Goal: Task Accomplishment & Management: Use online tool/utility

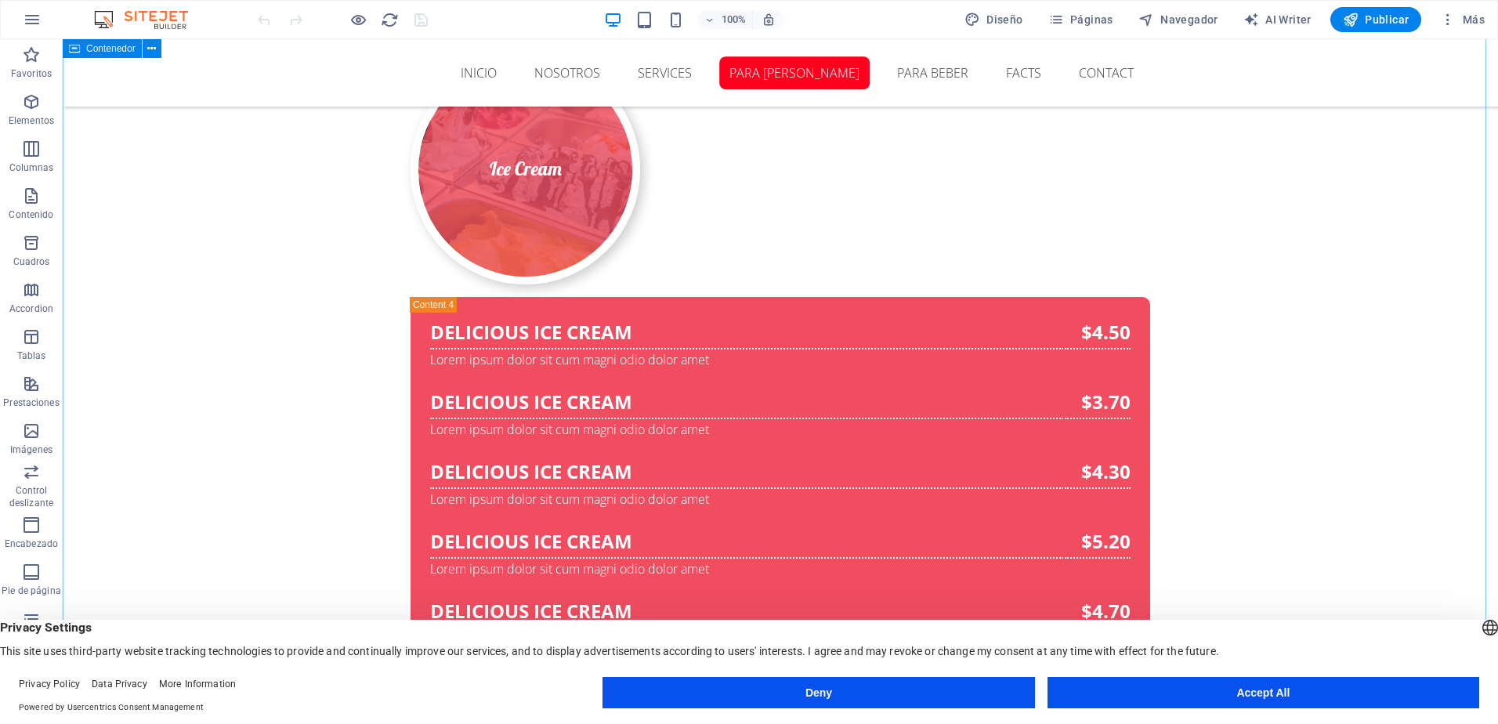
scroll to position [7587, 0]
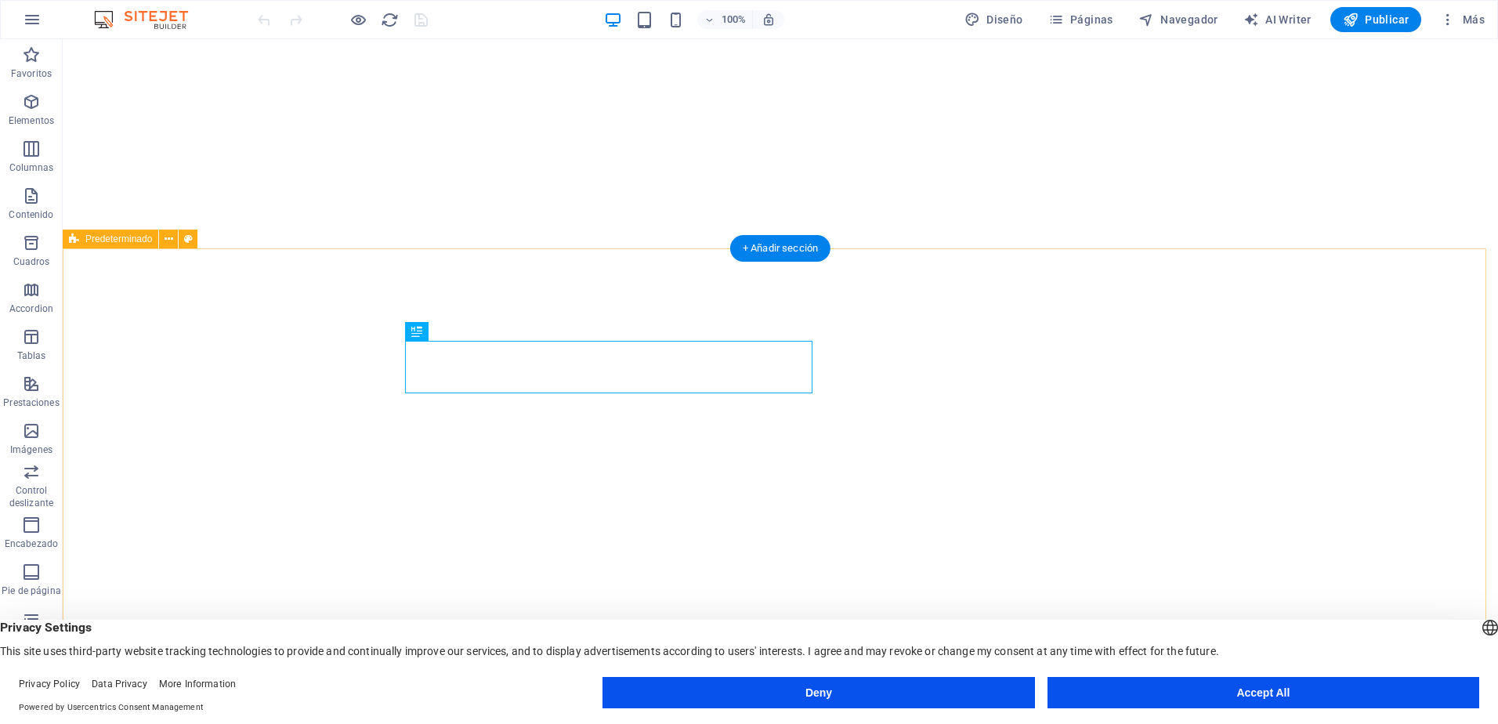
scroll to position [382, 0]
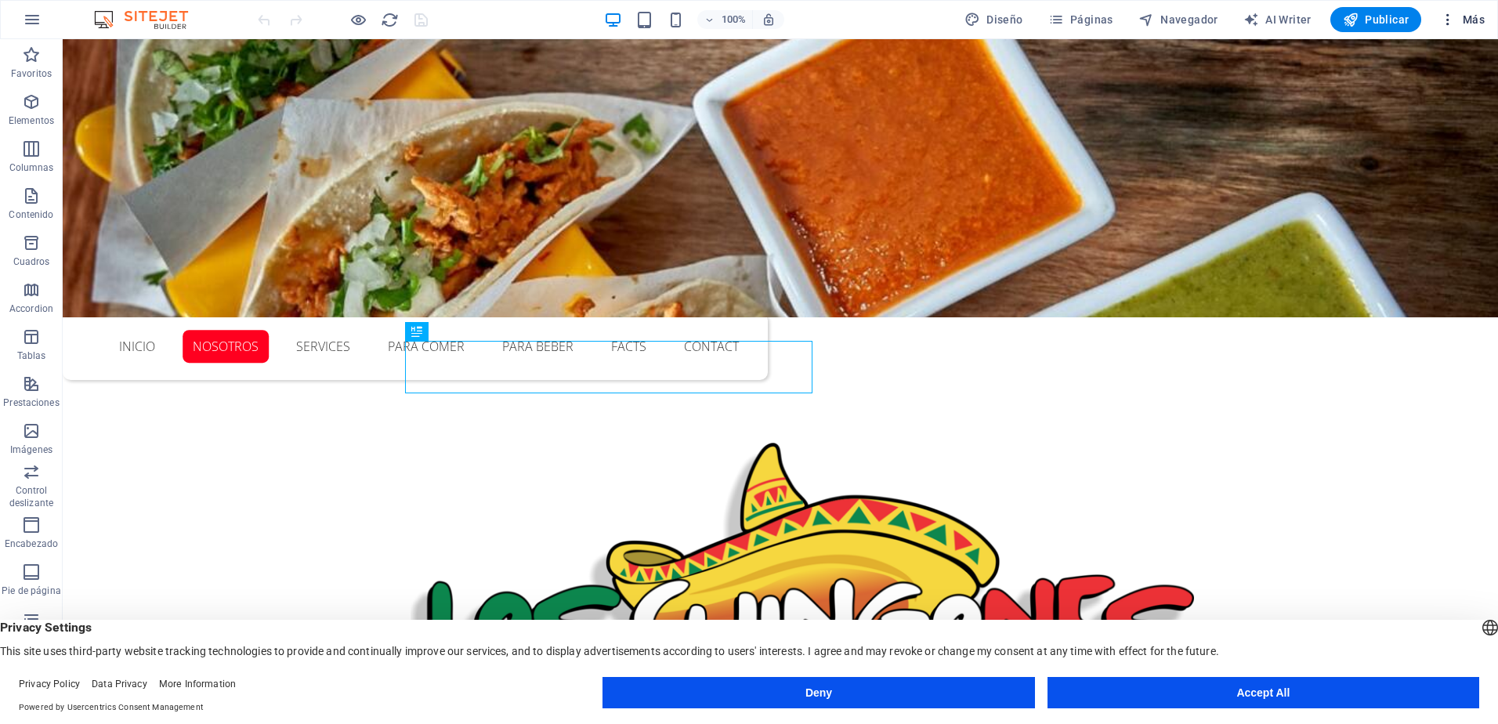
click at [1445, 24] on icon "button" at bounding box center [1448, 20] width 16 height 16
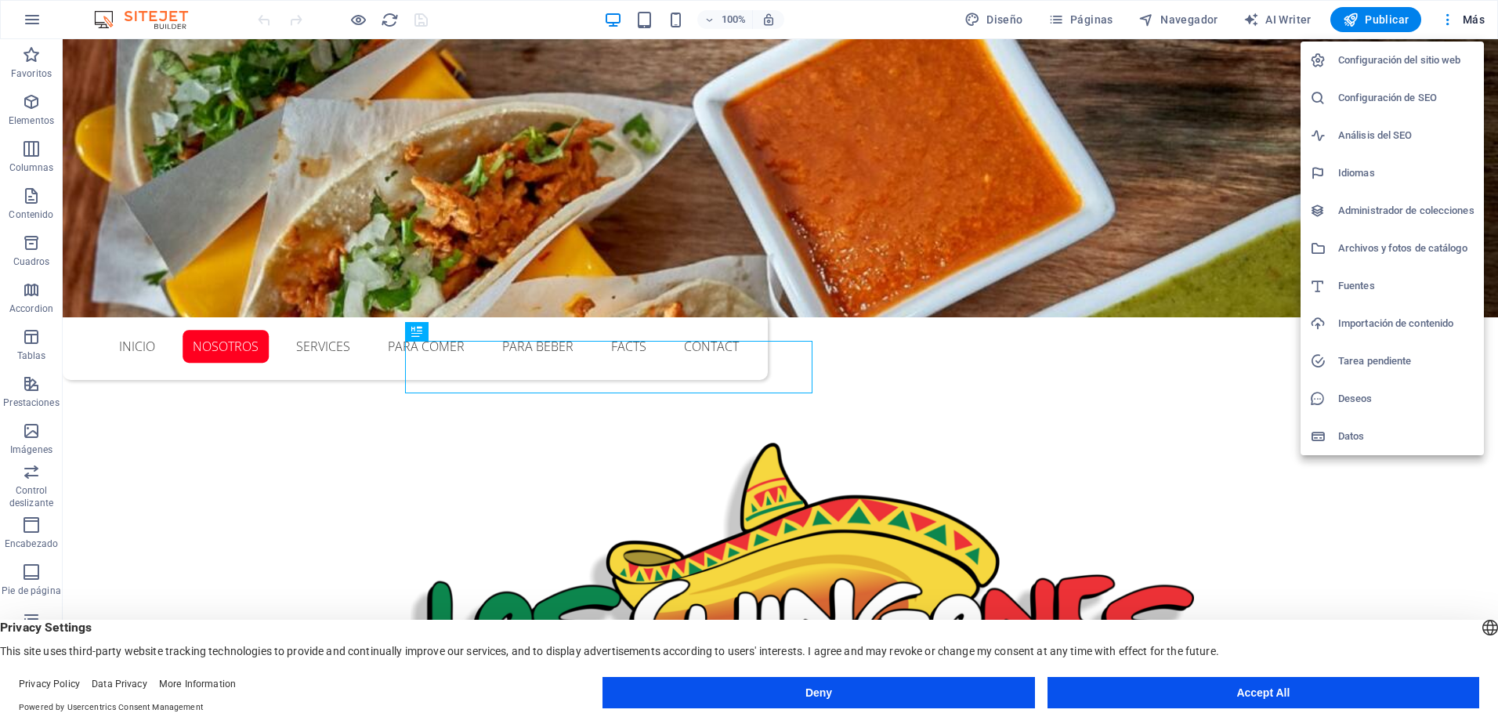
click at [1465, 24] on div at bounding box center [749, 362] width 1498 height 724
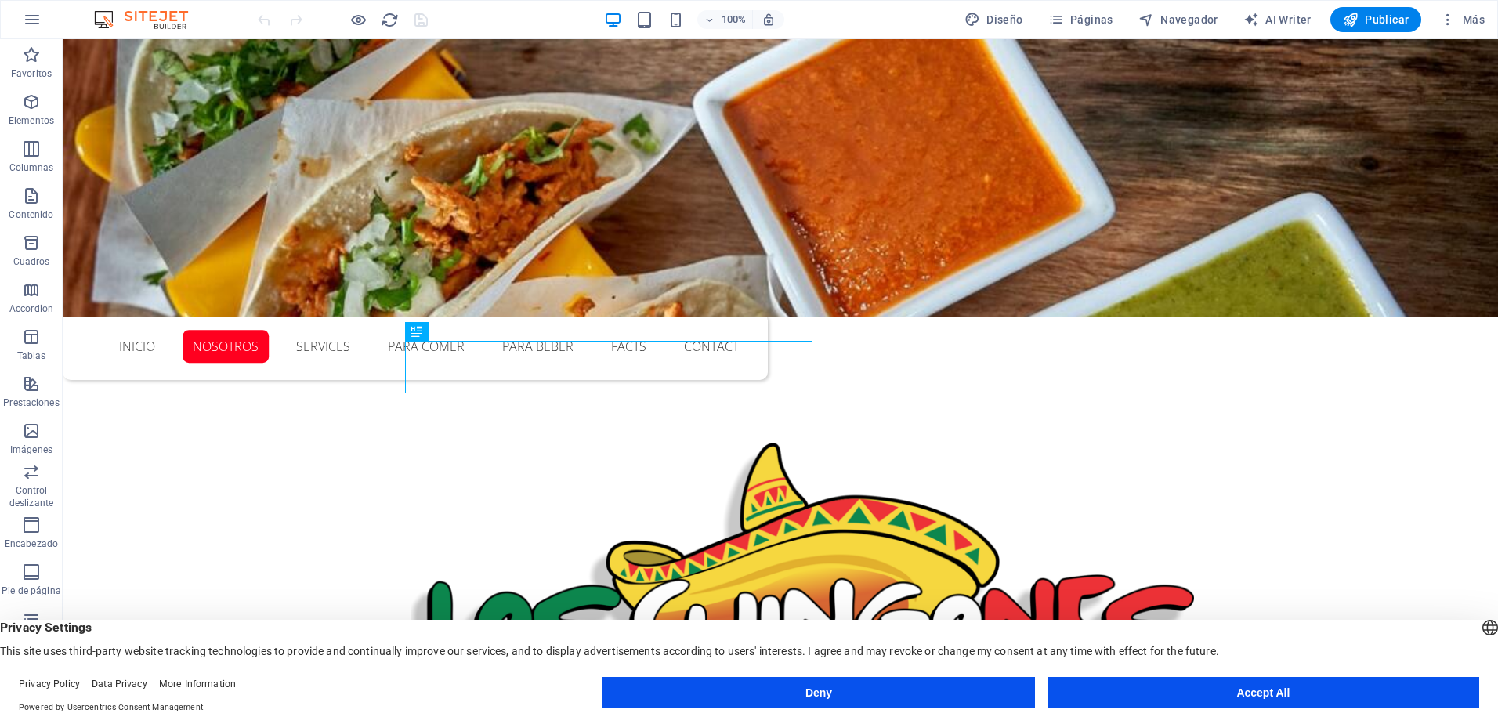
click at [1465, 24] on span "Más" at bounding box center [1462, 20] width 45 height 16
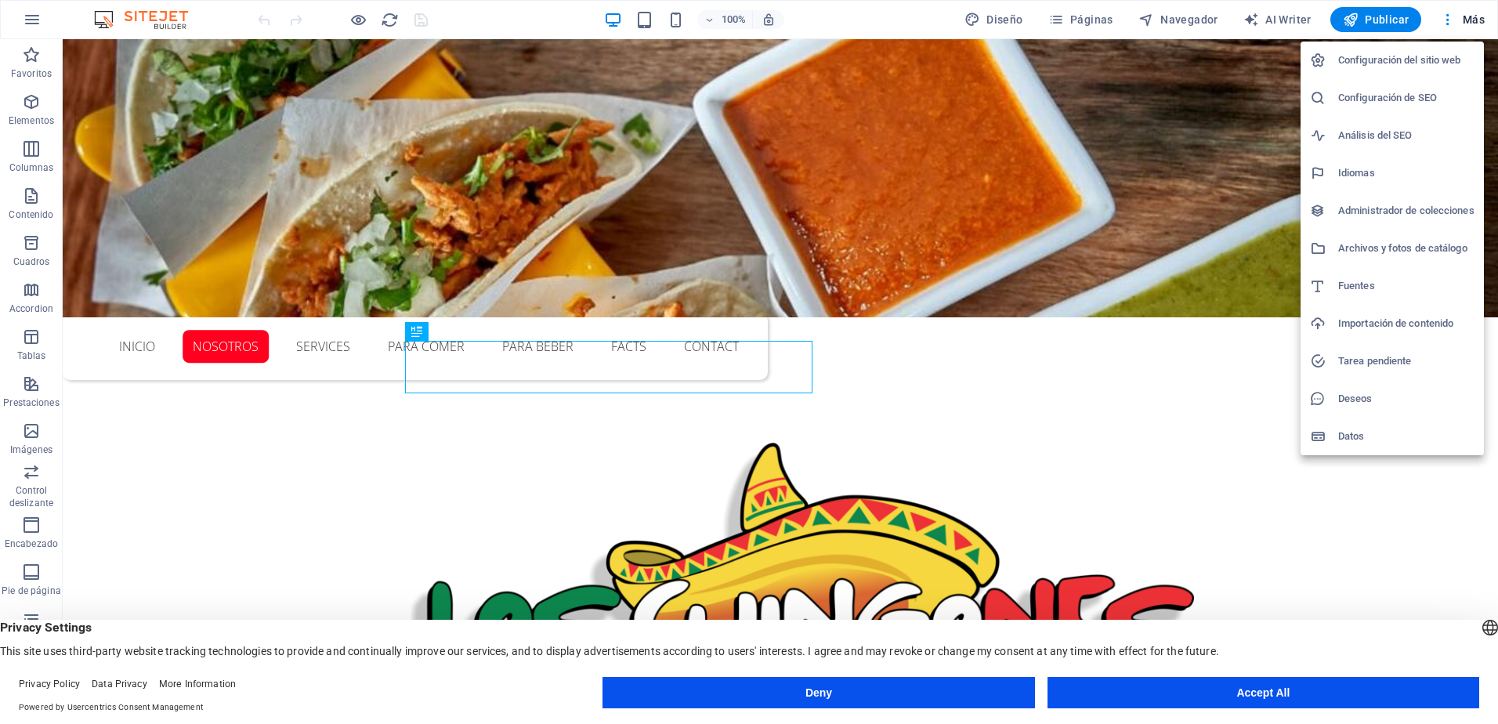
click at [248, 446] on div at bounding box center [749, 362] width 1498 height 724
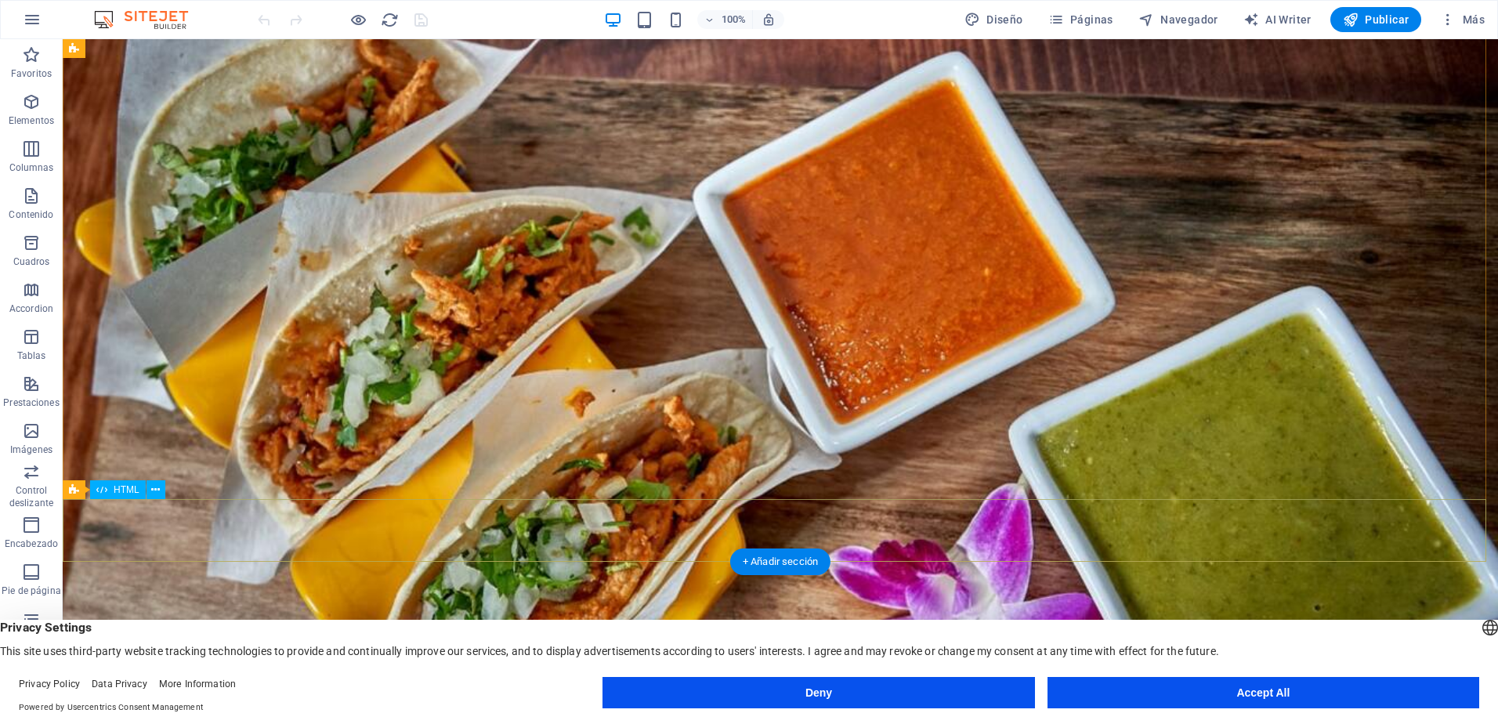
scroll to position [0, 0]
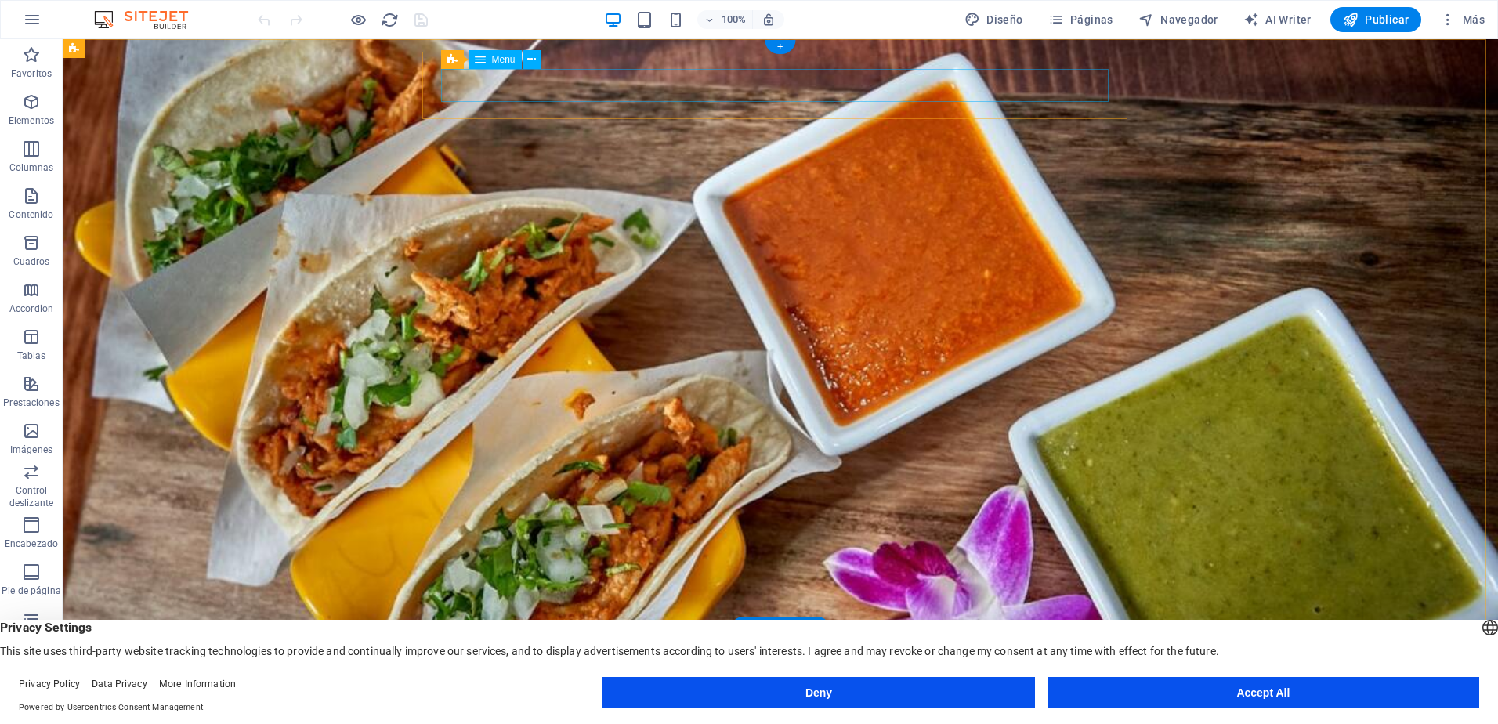
click at [610, 711] on nav "Inicio Nosotros Services Para comer Para beber Facts Contact" at bounding box center [414, 727] width 667 height 33
click at [674, 711] on nav "Inicio Nosotros Services Para comer Para beber Facts Contact" at bounding box center [414, 727] width 667 height 33
drag, startPoint x: 769, startPoint y: 83, endPoint x: 780, endPoint y: 83, distance: 11.8
click at [749, 711] on nav "Inicio Nosotros Services Para comer Para beber Facts Contact" at bounding box center [414, 727] width 667 height 33
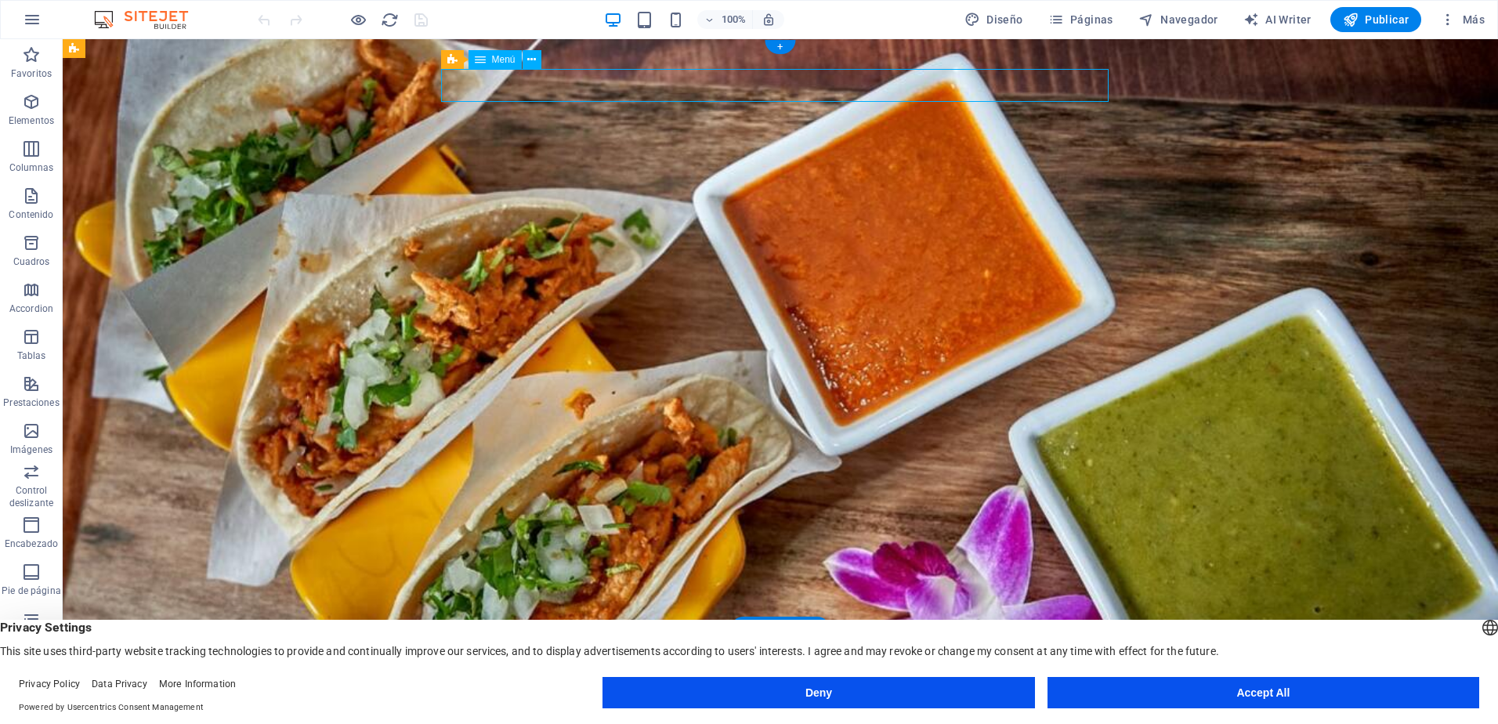
drag, startPoint x: 1011, startPoint y: 83, endPoint x: 1046, endPoint y: 89, distance: 35.7
click at [749, 711] on nav "Inicio Nosotros Services Para comer Para beber Facts Contact" at bounding box center [414, 727] width 667 height 33
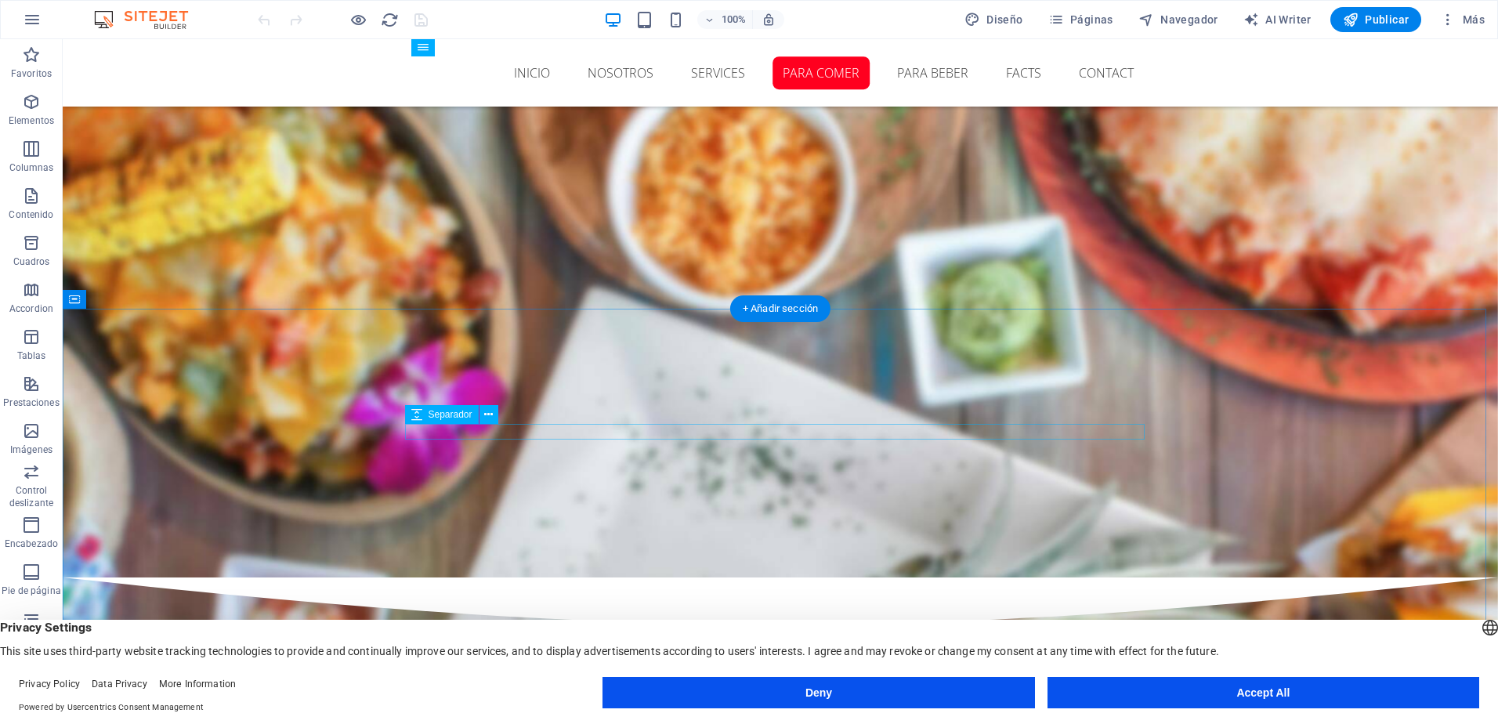
scroll to position [2024, 0]
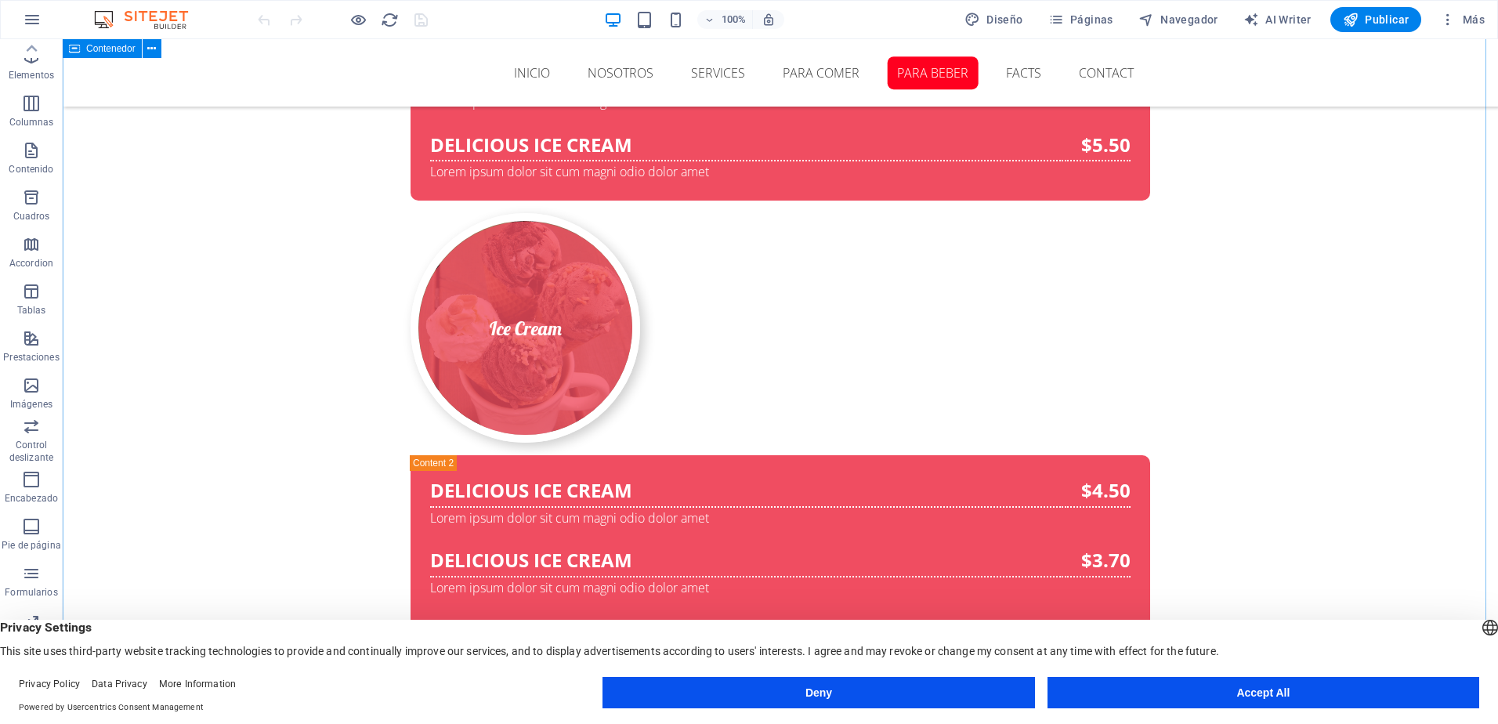
scroll to position [16255, 0]
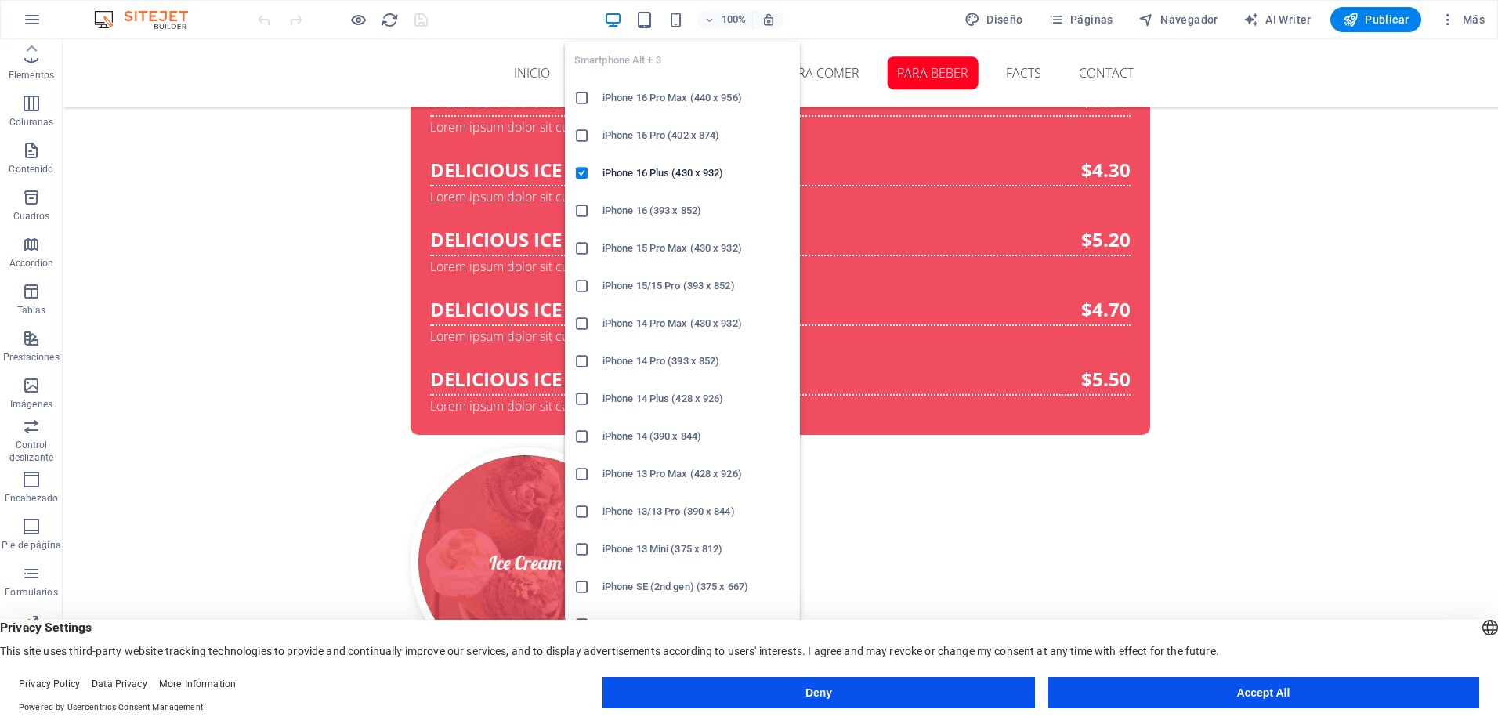
click at [679, 31] on div "Smartphone Alt + 3 iPhone 16 Pro Max (440 x 956) iPhone 16 Pro (402 x 874) iPho…" at bounding box center [682, 324] width 235 height 591
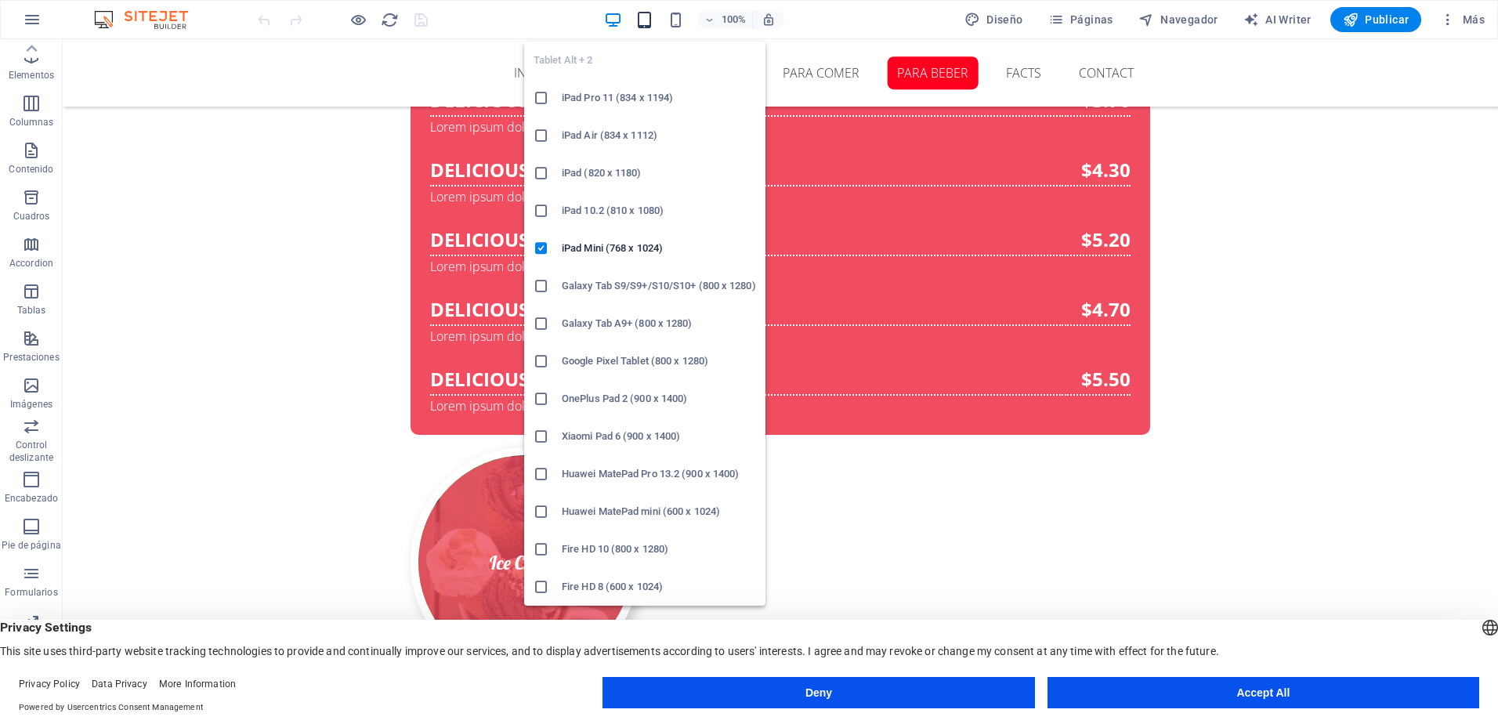
click at [653, 20] on icon "button" at bounding box center [644, 20] width 18 height 18
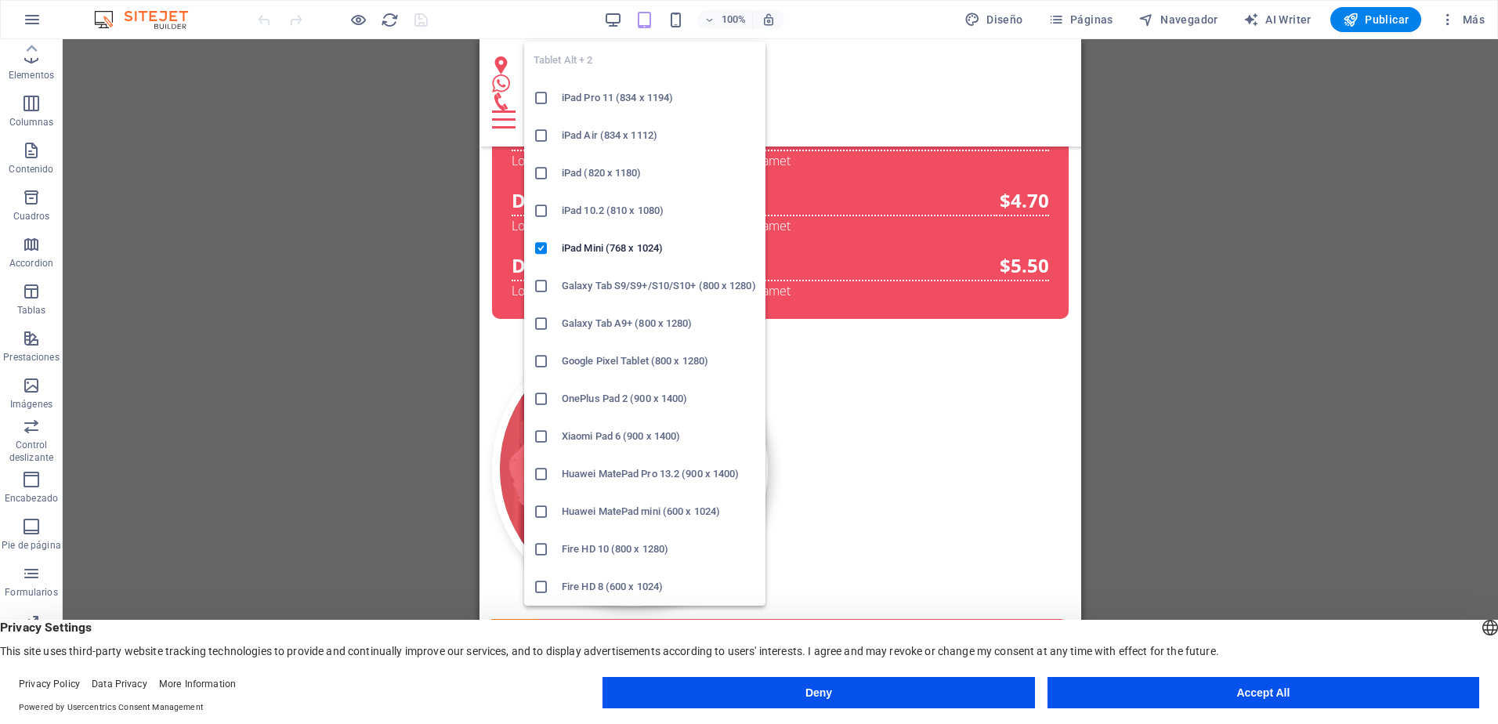
scroll to position [16567, 0]
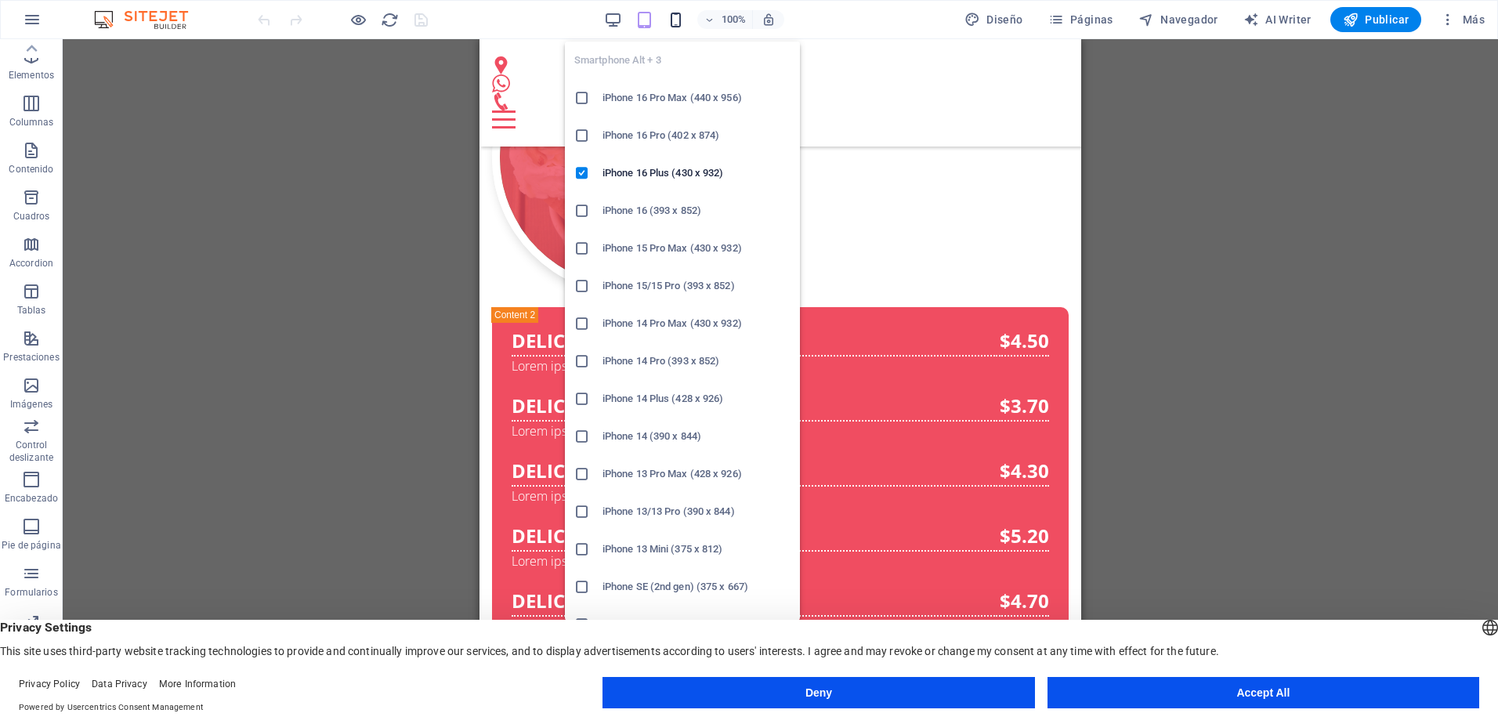
click at [675, 19] on icon "button" at bounding box center [676, 20] width 18 height 18
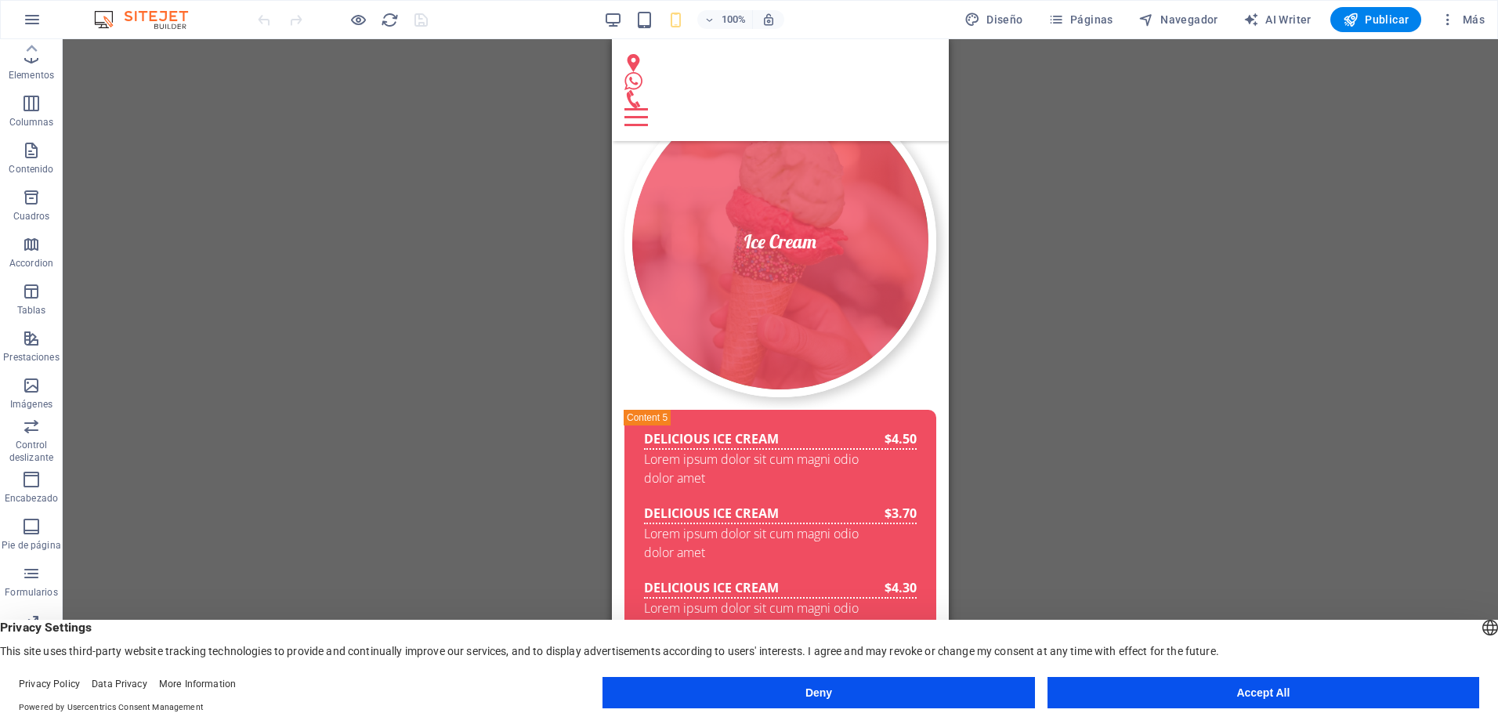
click at [259, 344] on div "Arrastra aquí para reemplazar el contenido existente. Si quieres crear un eleme…" at bounding box center [780, 369] width 1435 height 660
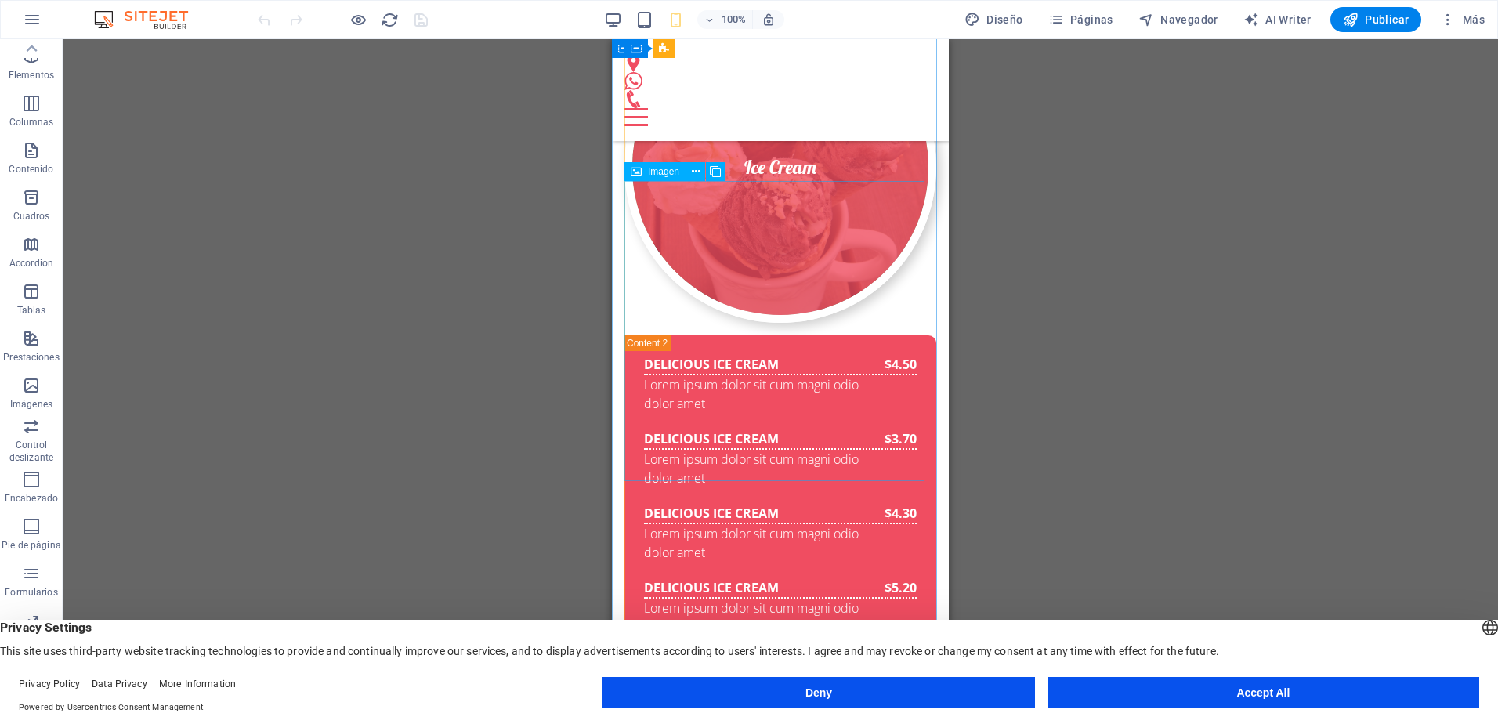
scroll to position [14217, 0]
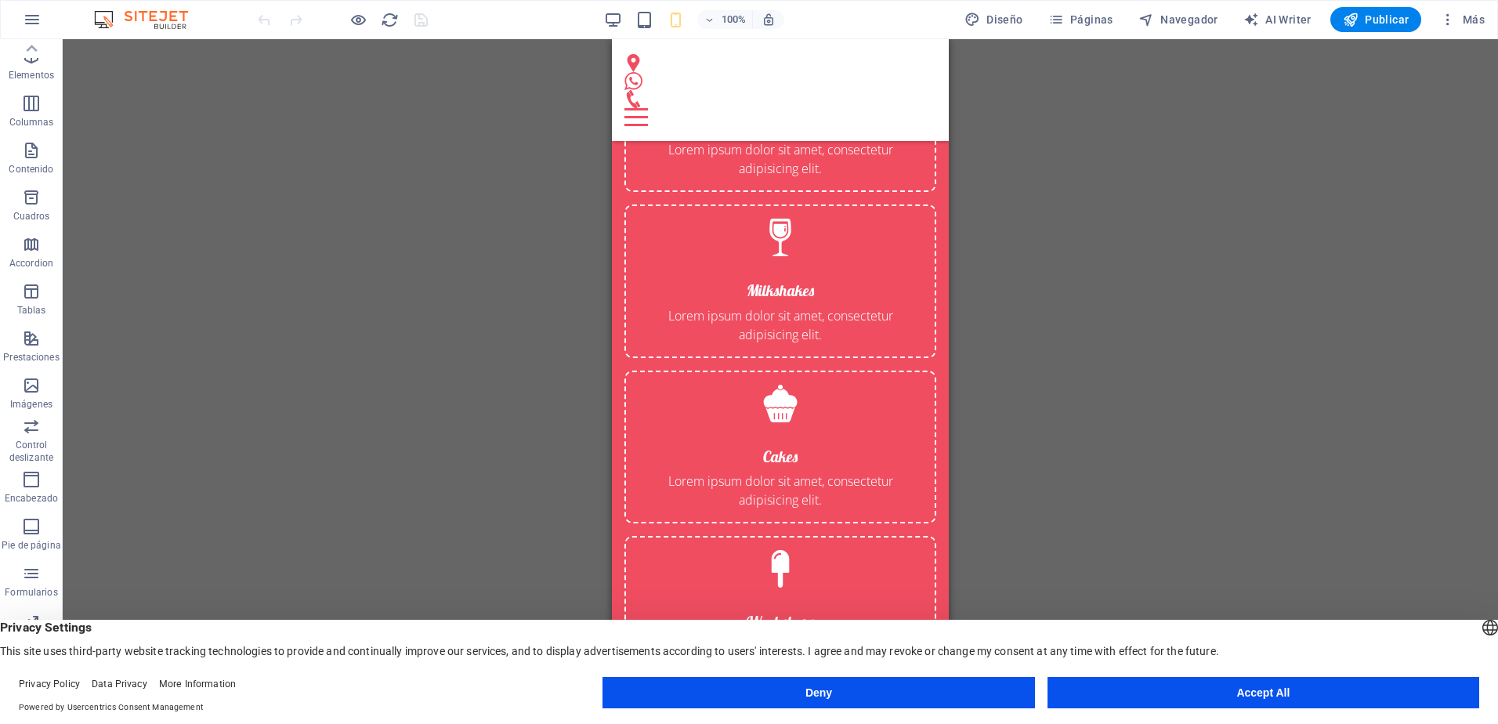
scroll to position [3326, 0]
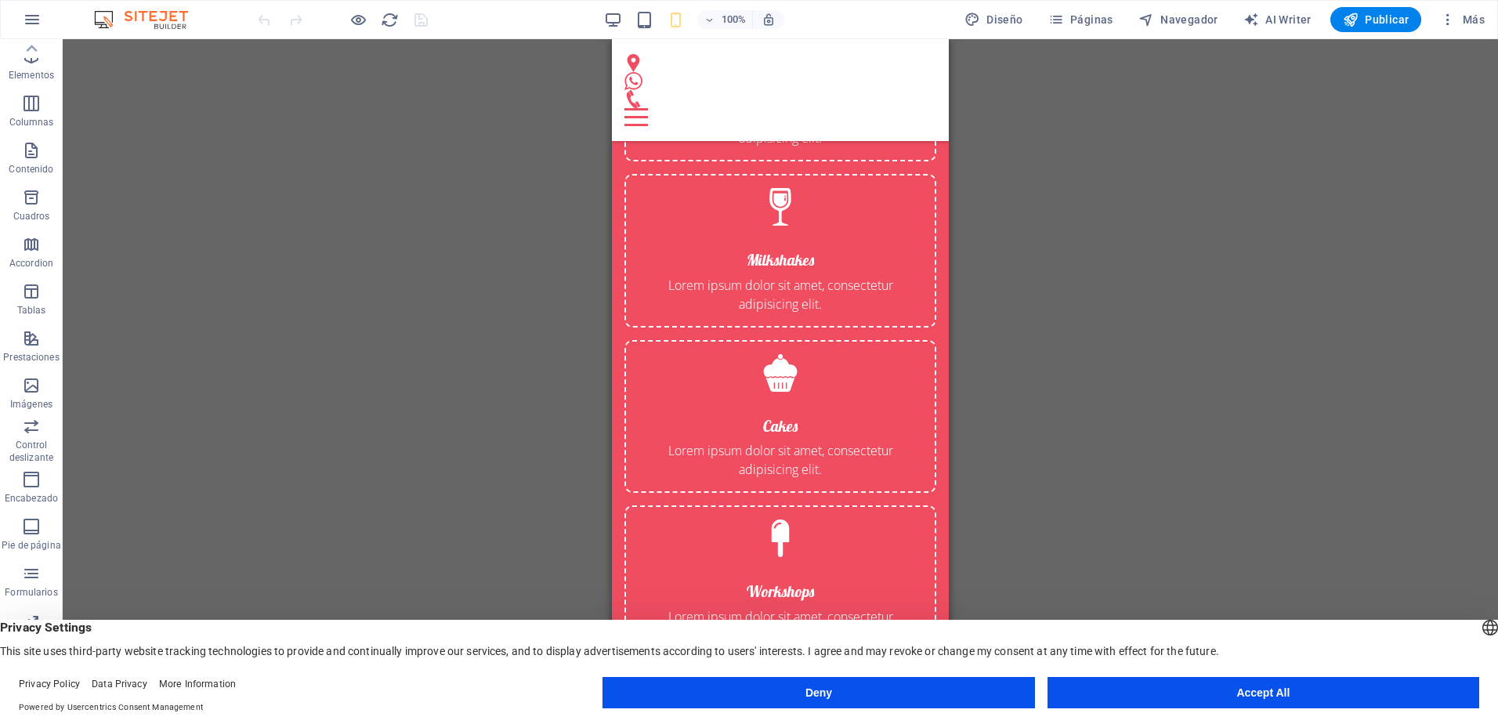
click at [1181, 386] on div "Arrastra aquí para reemplazar el contenido existente. Si quieres crear un eleme…" at bounding box center [780, 369] width 1435 height 660
